Goal: Task Accomplishment & Management: Manage account settings

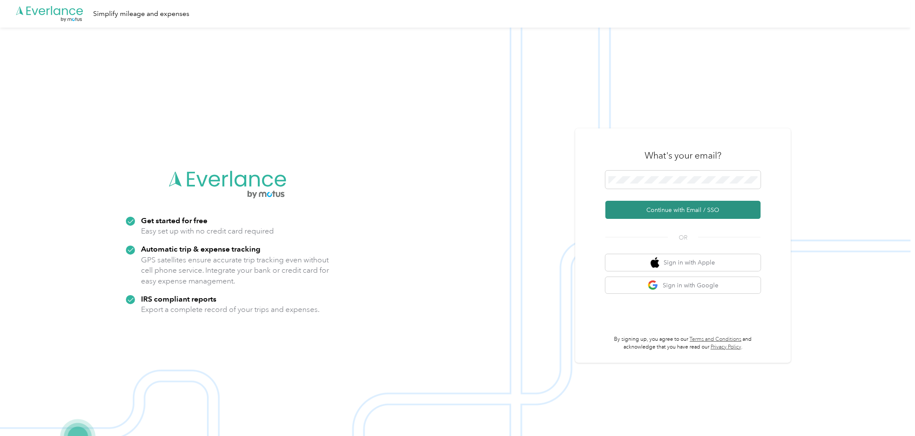
click at [746, 205] on button "Continue with Email / SSO" at bounding box center [682, 210] width 155 height 18
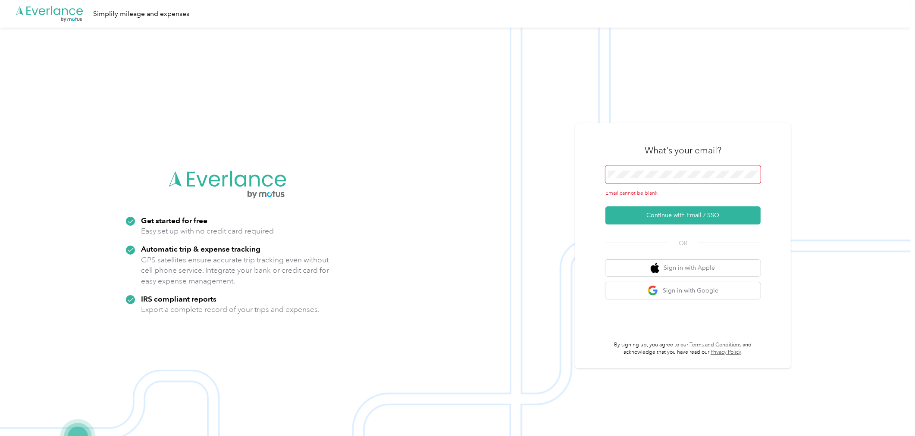
click at [723, 169] on span at bounding box center [682, 175] width 155 height 18
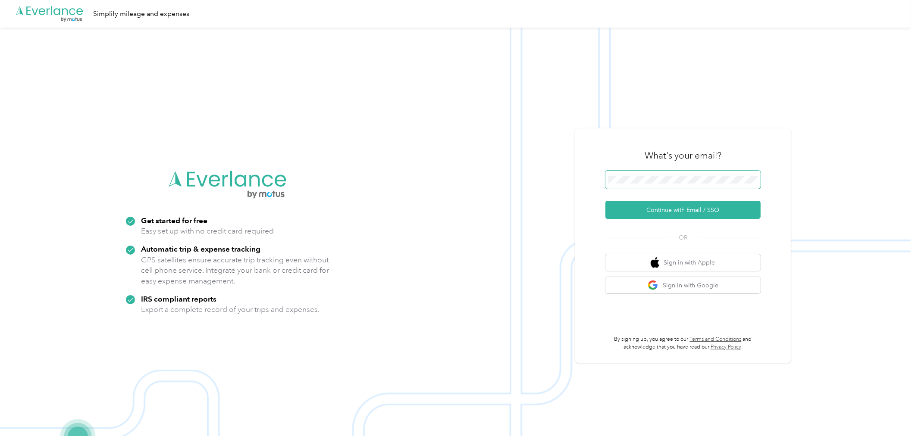
click at [820, 78] on img at bounding box center [455, 246] width 911 height 436
click at [830, 101] on img at bounding box center [455, 246] width 911 height 436
click at [746, 213] on button "Continue with Email / SSO" at bounding box center [682, 210] width 155 height 18
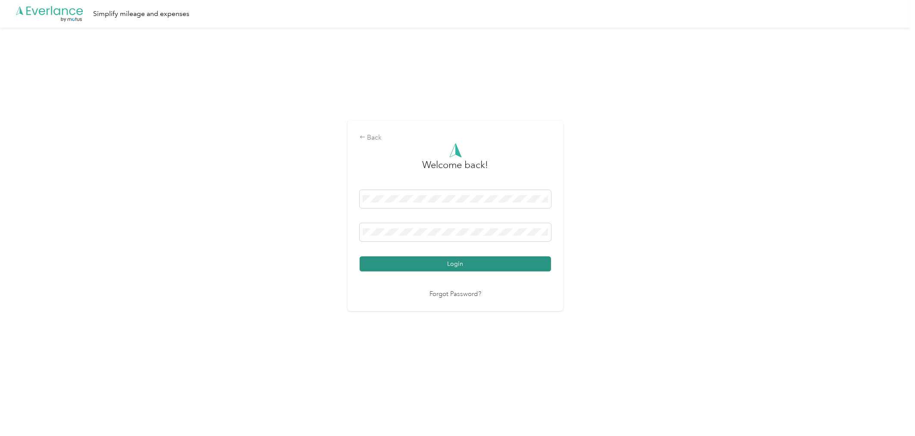
click at [544, 266] on button "Login" at bounding box center [455, 264] width 191 height 15
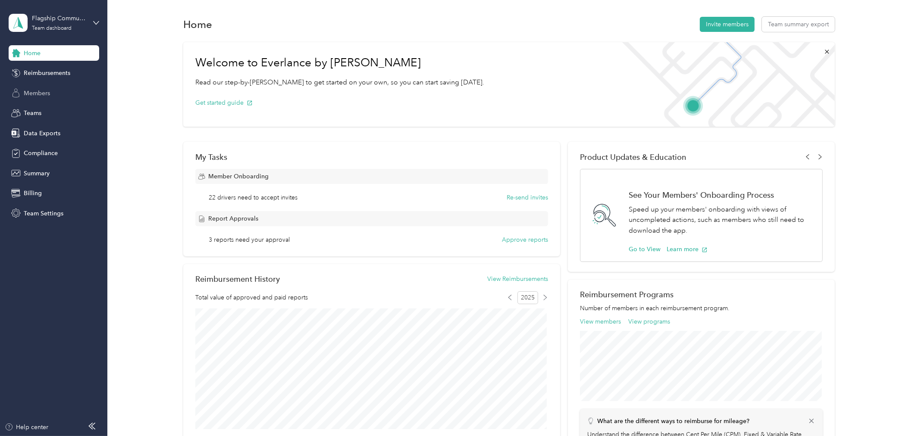
click at [33, 93] on span "Members" at bounding box center [37, 93] width 26 height 9
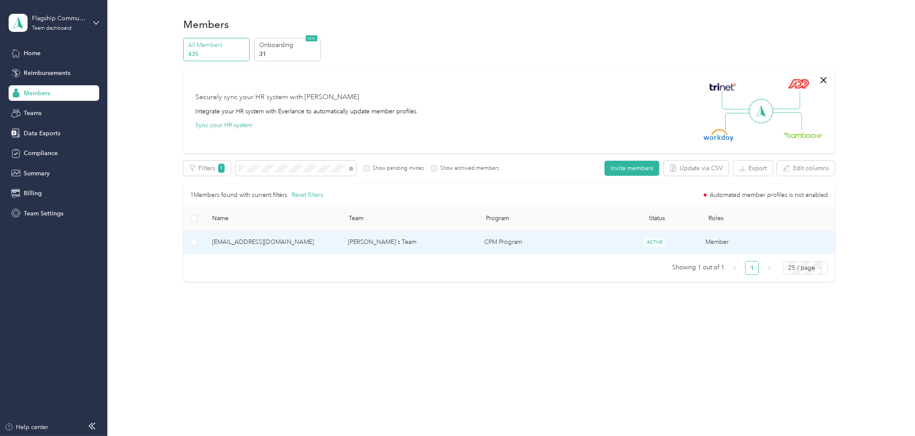
click at [236, 238] on span "[EMAIL_ADDRESS][DOMAIN_NAME]" at bounding box center [273, 242] width 122 height 9
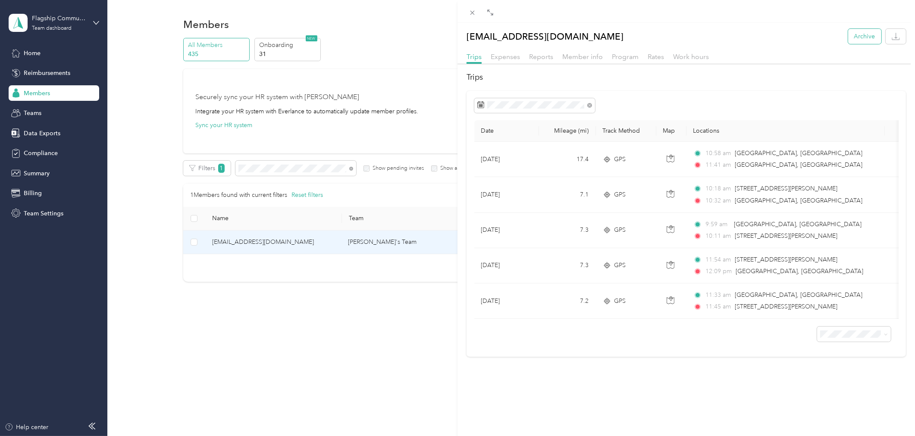
click at [853, 37] on button "Archive" at bounding box center [864, 36] width 33 height 15
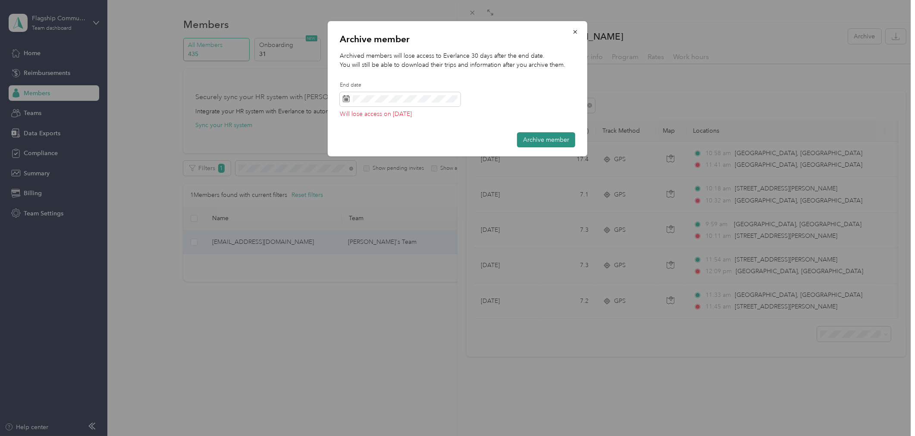
click at [551, 137] on button "Archive member" at bounding box center [546, 139] width 58 height 15
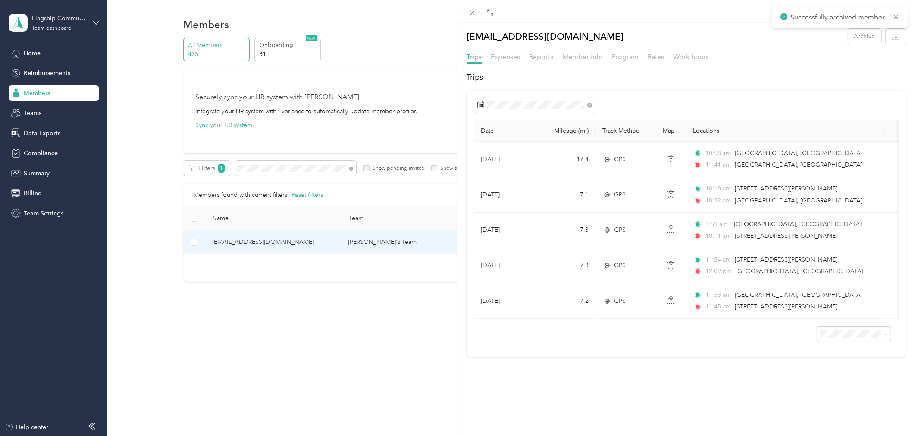
click at [290, 165] on div "[EMAIL_ADDRESS][DOMAIN_NAME] Archive Trips Expenses Reports Member info Program…" at bounding box center [457, 218] width 915 height 436
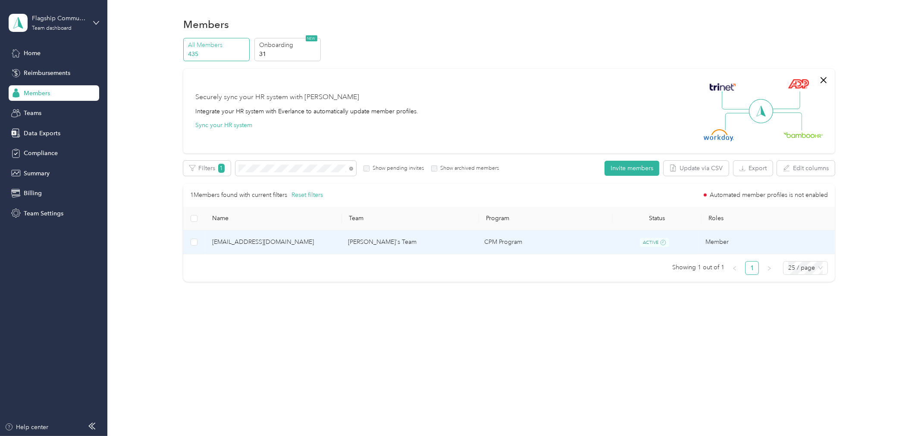
click at [273, 244] on span "[EMAIL_ADDRESS][DOMAIN_NAME]" at bounding box center [273, 242] width 122 height 9
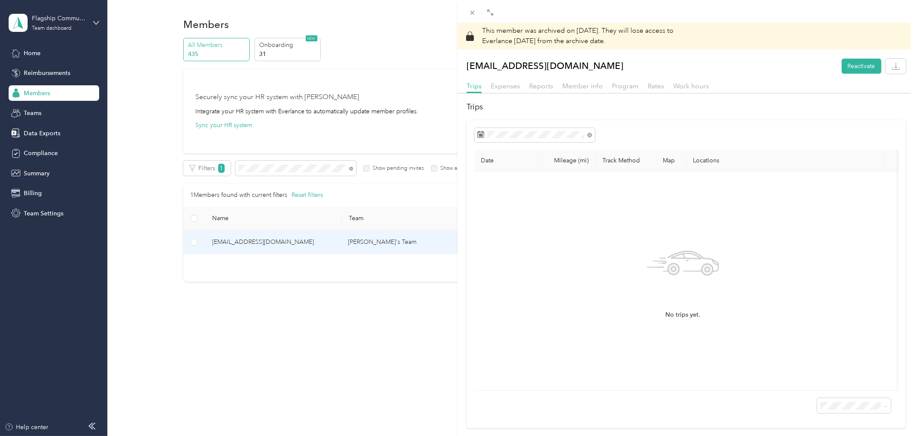
click at [260, 162] on div "This member was archived on [DATE] . They will lose access to Everlance [DATE] …" at bounding box center [457, 218] width 915 height 436
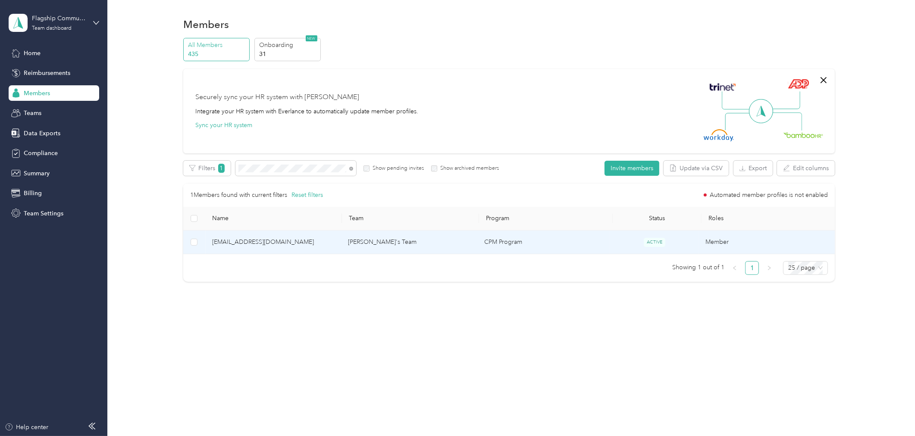
click at [266, 241] on span "[EMAIL_ADDRESS][DOMAIN_NAME]" at bounding box center [273, 242] width 122 height 9
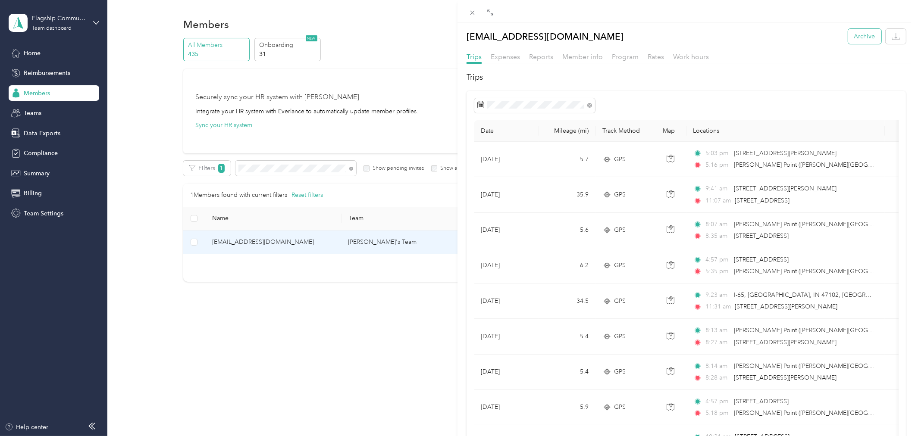
click at [854, 35] on button "Archive" at bounding box center [864, 36] width 33 height 15
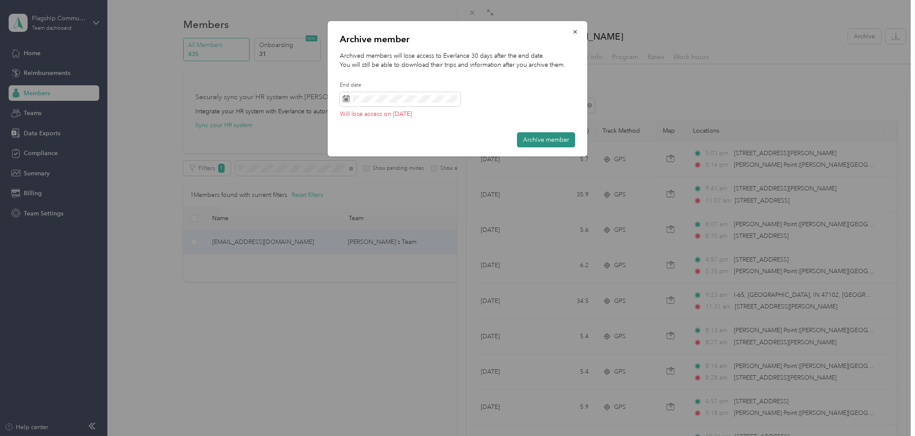
click at [538, 141] on button "Archive member" at bounding box center [546, 139] width 58 height 15
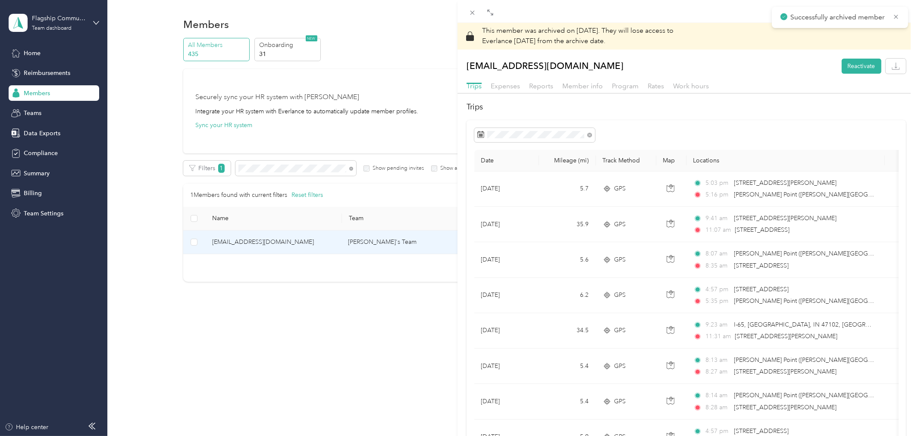
click at [247, 166] on div "This member was archived on [DATE] . They will lose access to Everlance [DATE] …" at bounding box center [457, 218] width 915 height 436
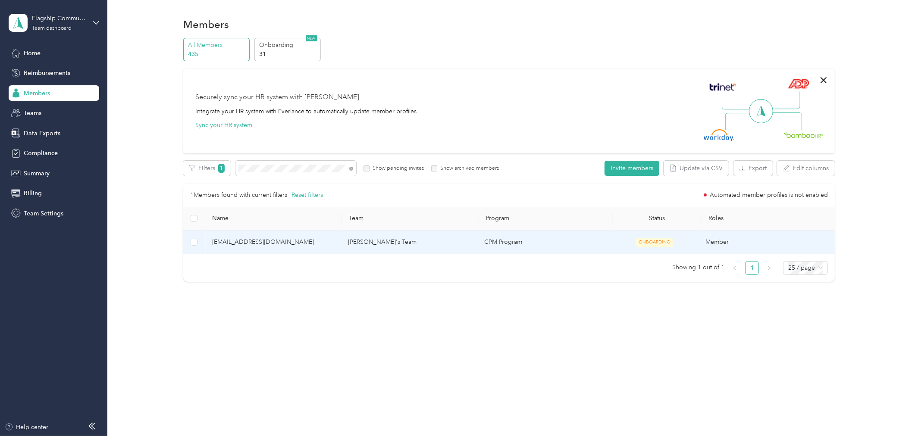
click at [247, 240] on span "[EMAIL_ADDRESS][DOMAIN_NAME]" at bounding box center [273, 242] width 122 height 9
click at [266, 246] on span "[EMAIL_ADDRESS][DOMAIN_NAME]" at bounding box center [273, 242] width 122 height 9
click at [290, 244] on span "[EMAIL_ADDRESS][DOMAIN_NAME]" at bounding box center [273, 242] width 122 height 9
click at [663, 247] on td "ONBOARDING" at bounding box center [654, 243] width 88 height 24
click at [276, 46] on p "Onboarding" at bounding box center [288, 45] width 59 height 9
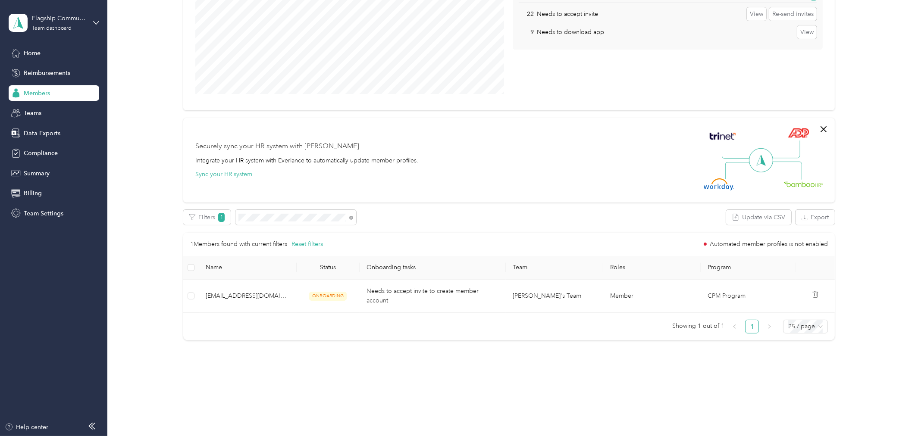
scroll to position [135, 0]
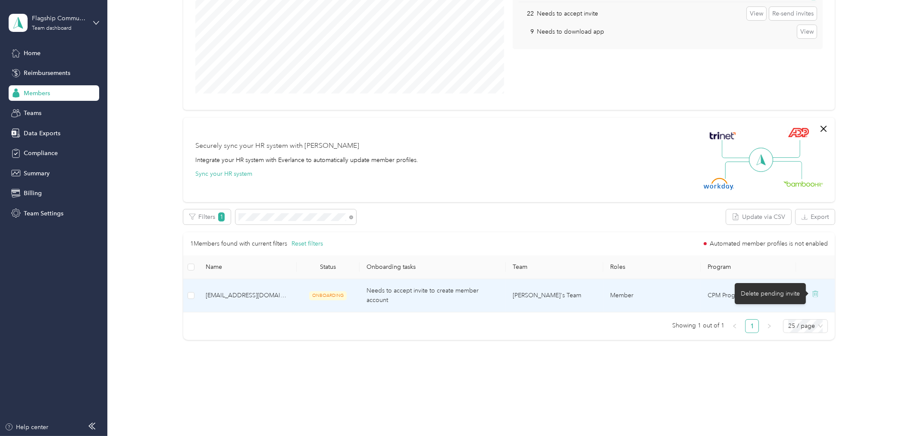
click at [814, 295] on icon at bounding box center [815, 294] width 7 height 7
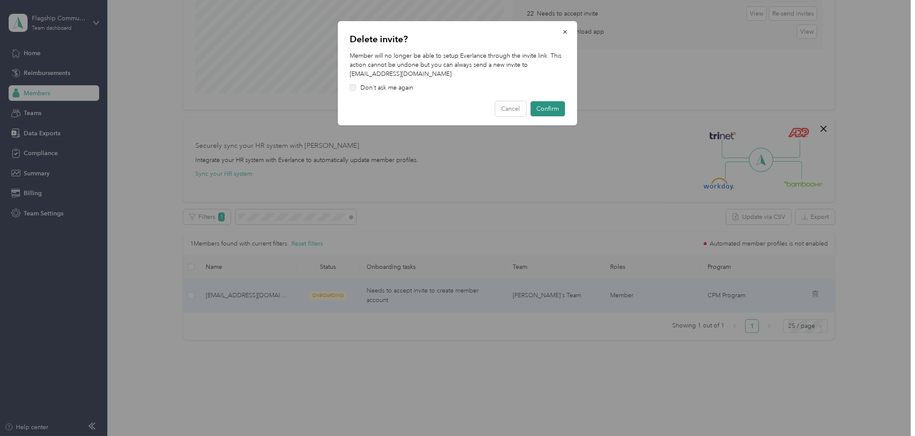
click at [545, 110] on button "Confirm" at bounding box center [548, 108] width 34 height 15
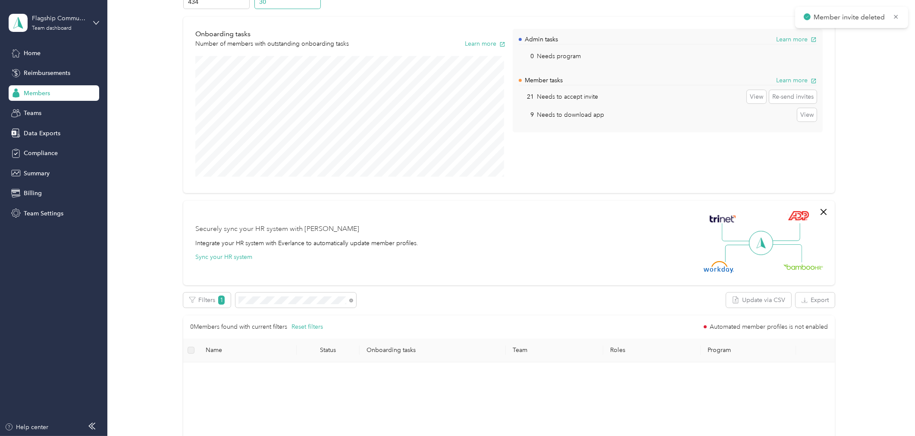
scroll to position [0, 0]
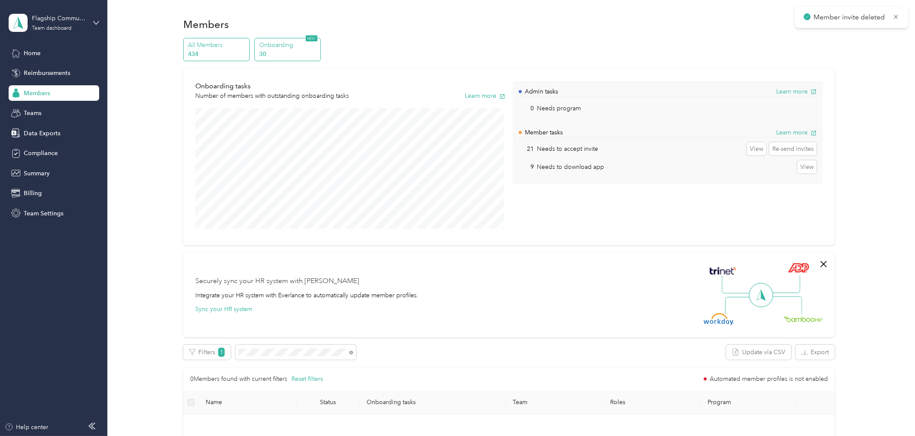
click at [210, 53] on p "434" at bounding box center [217, 54] width 59 height 9
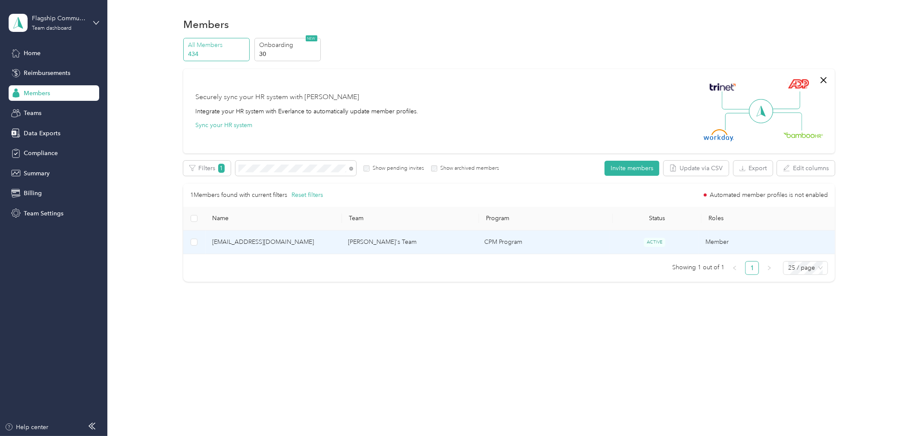
click at [244, 245] on span "[EMAIL_ADDRESS][DOMAIN_NAME]" at bounding box center [273, 242] width 122 height 9
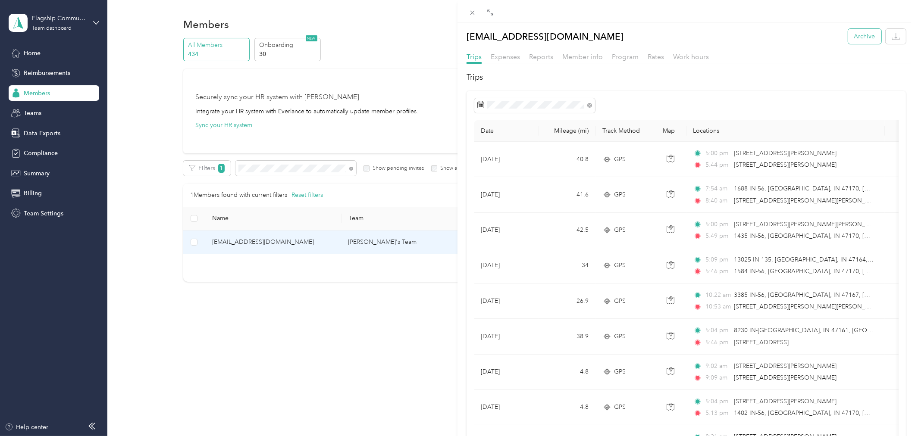
click at [857, 34] on button "Archive" at bounding box center [864, 36] width 33 height 15
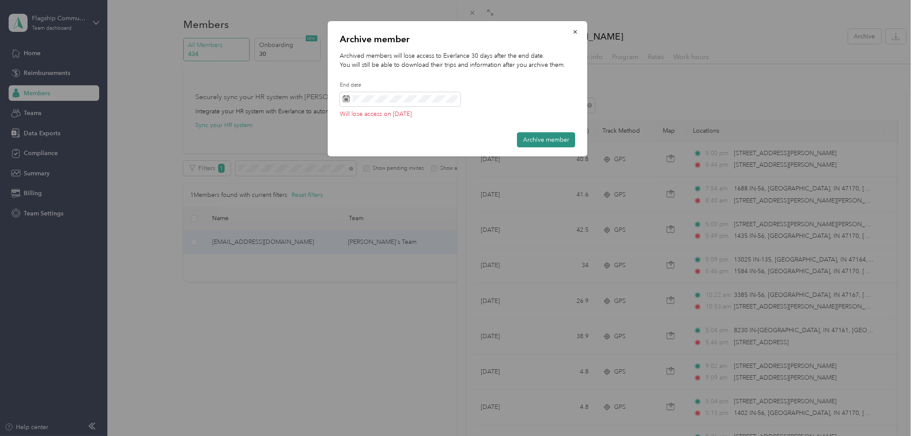
click at [528, 138] on button "Archive member" at bounding box center [546, 139] width 58 height 15
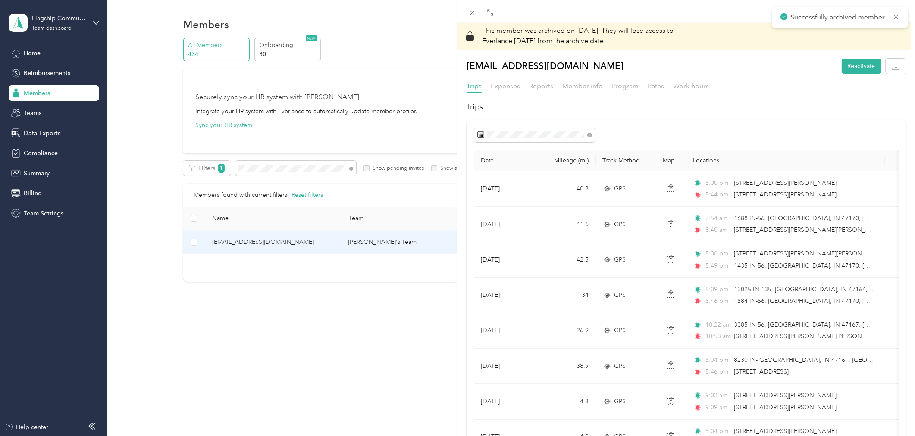
click at [248, 169] on div "This member was archived on [DATE] . They will lose access to Everlance [DATE] …" at bounding box center [457, 218] width 915 height 436
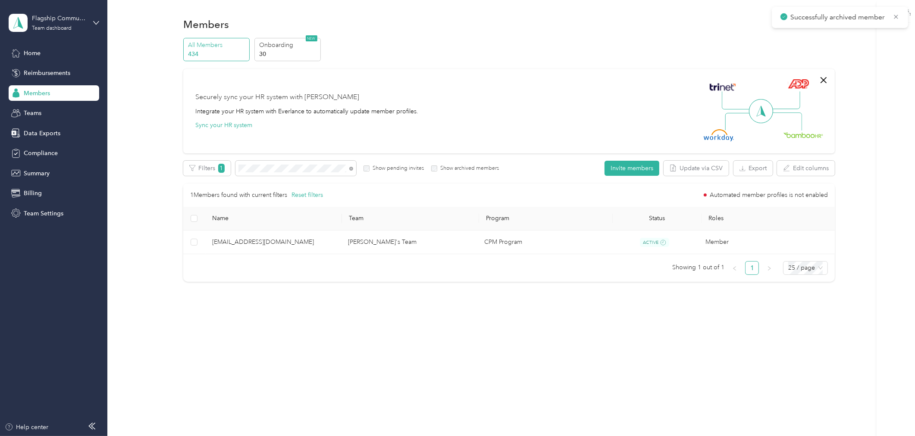
click at [248, 169] on div at bounding box center [457, 218] width 915 height 436
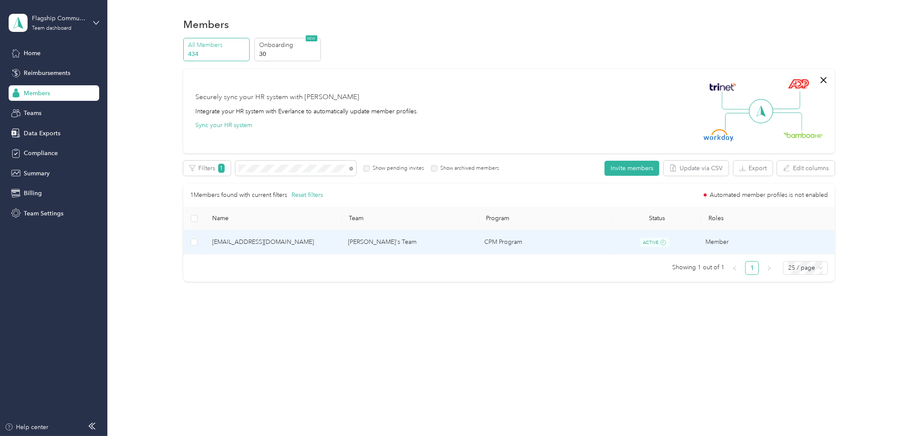
click at [247, 243] on span "[EMAIL_ADDRESS][DOMAIN_NAME]" at bounding box center [273, 242] width 122 height 9
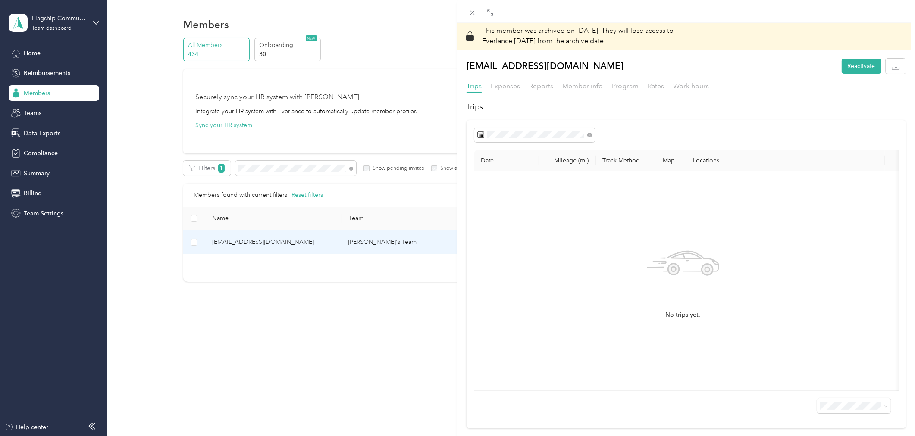
click at [390, 80] on div "This member was archived on [DATE] . They will lose access to Everlance [DATE] …" at bounding box center [457, 218] width 915 height 436
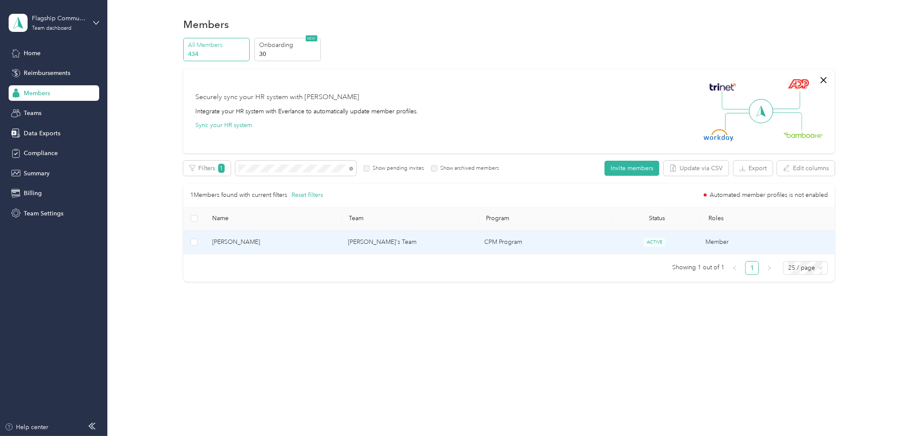
click at [238, 241] on span "[PERSON_NAME]" at bounding box center [273, 242] width 122 height 9
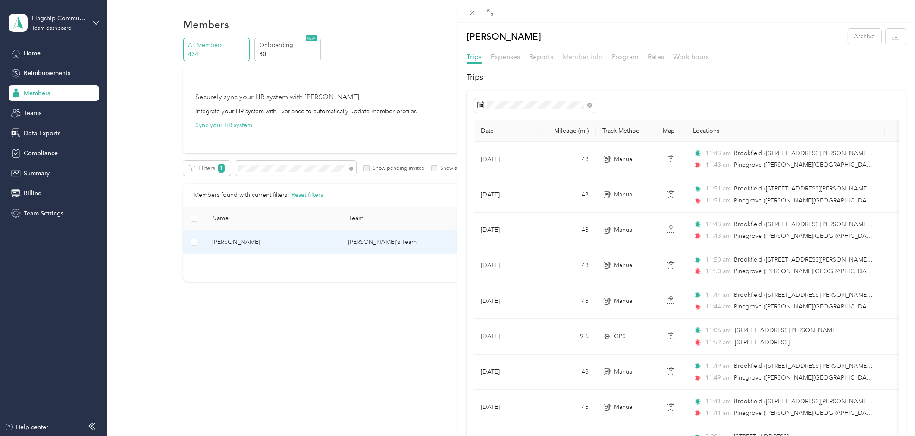
click at [579, 56] on span "Member info" at bounding box center [582, 57] width 41 height 8
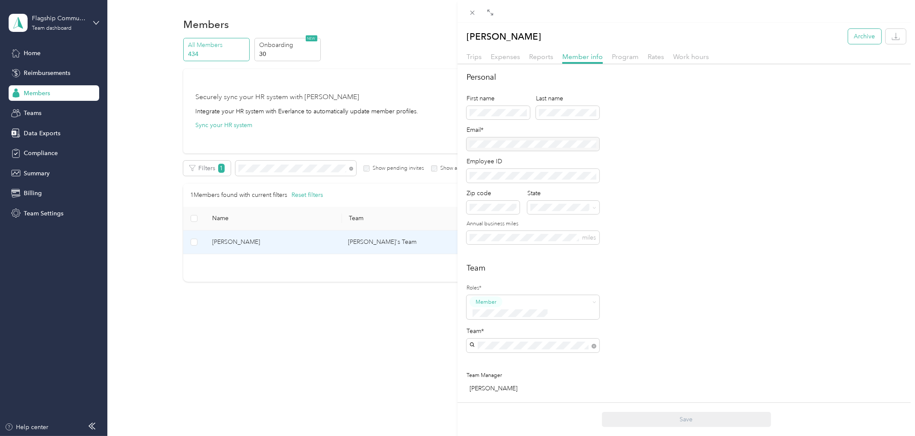
click at [850, 39] on button "Archive" at bounding box center [864, 36] width 33 height 15
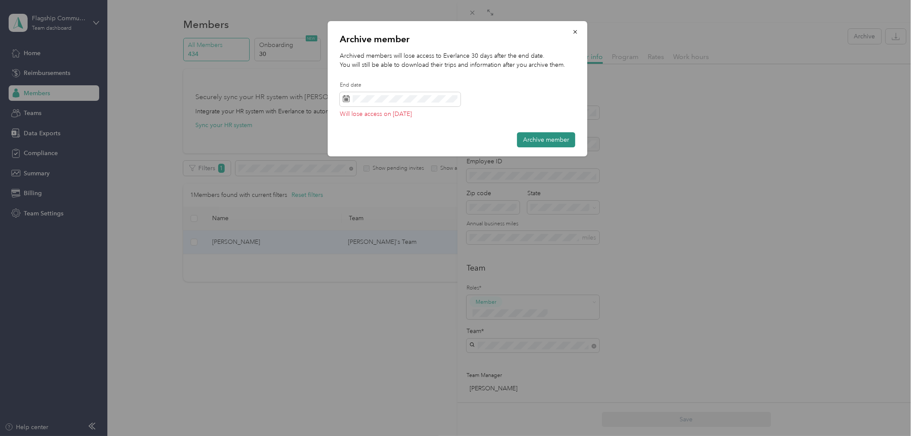
click at [533, 138] on button "Archive member" at bounding box center [546, 139] width 58 height 15
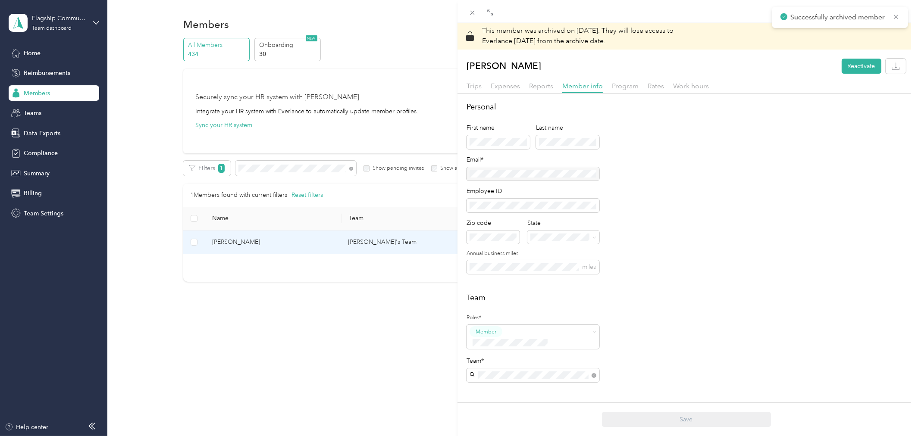
click at [23, 89] on div "This member was archived on [DATE] . They will lose access to Everlance [DATE] …" at bounding box center [457, 218] width 915 height 436
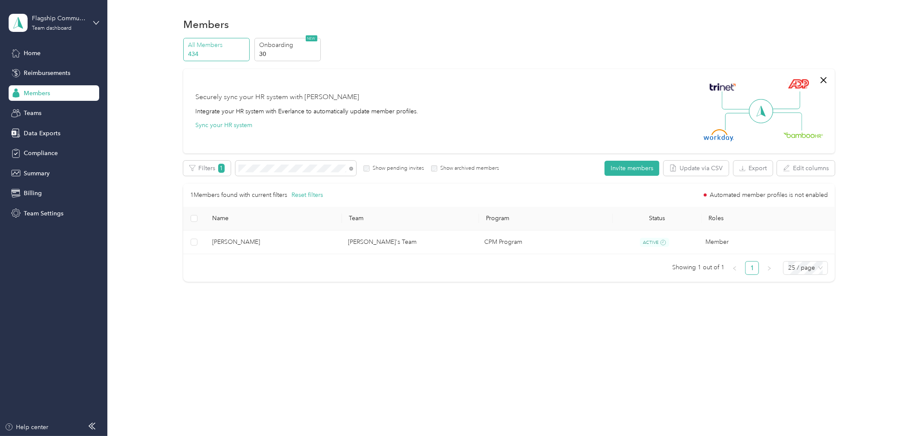
click at [30, 90] on span "Members" at bounding box center [37, 93] width 26 height 9
click at [350, 169] on icon at bounding box center [351, 169] width 4 height 4
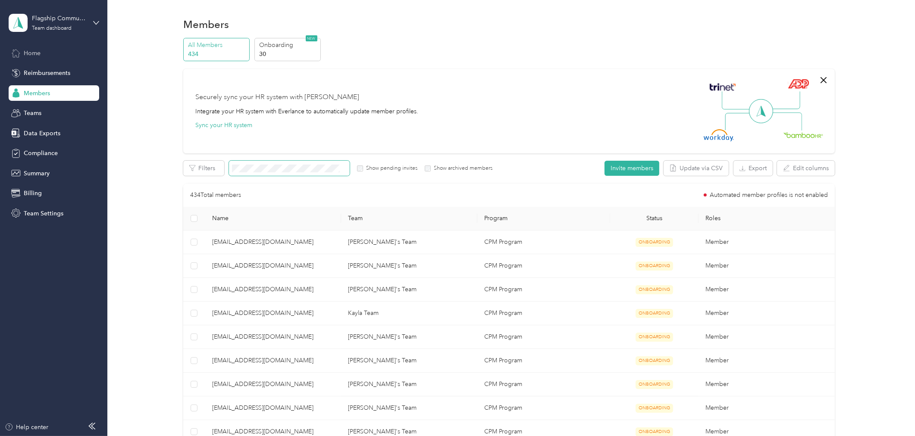
click at [28, 53] on span "Home" at bounding box center [32, 53] width 17 height 9
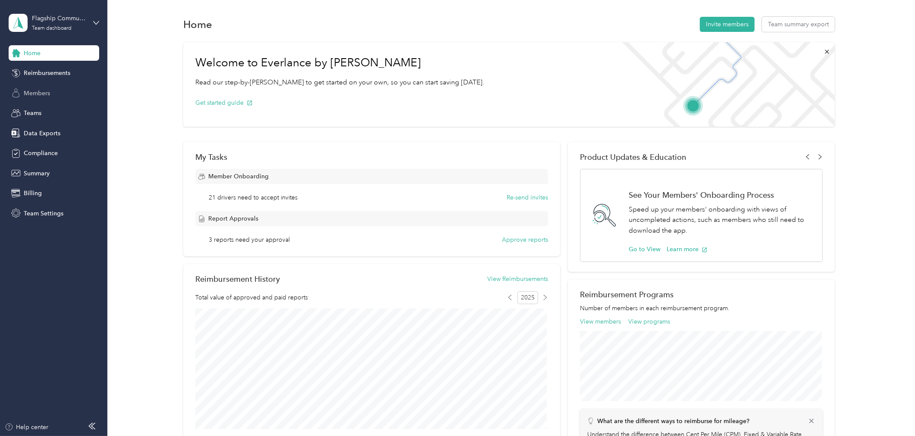
click at [38, 85] on div "Home Reimbursements Members Teams Data Exports Compliance Summary Billing Team …" at bounding box center [54, 133] width 91 height 176
click at [38, 91] on span "Members" at bounding box center [37, 93] width 26 height 9
